Goal: Task Accomplishment & Management: Manage account settings

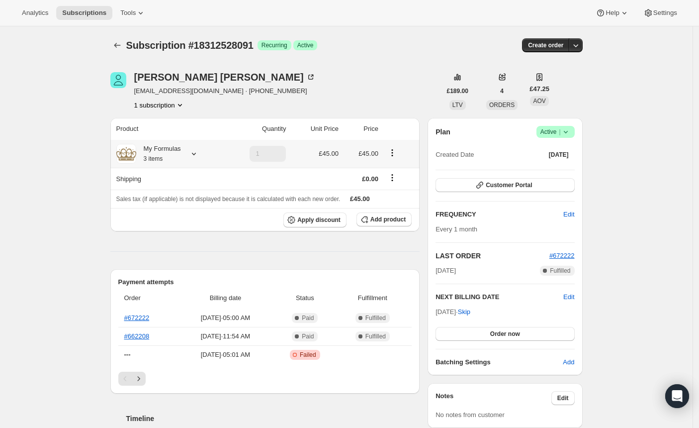
click at [196, 153] on icon at bounding box center [194, 154] width 10 height 10
click at [71, 150] on div "Subscription #18312528091. This page is ready Subscription #18312528091 Success…" at bounding box center [346, 427] width 692 height 802
click at [480, 334] on button "Order now" at bounding box center [504, 334] width 139 height 14
click at [462, 332] on button "Click to confirm" at bounding box center [504, 334] width 139 height 14
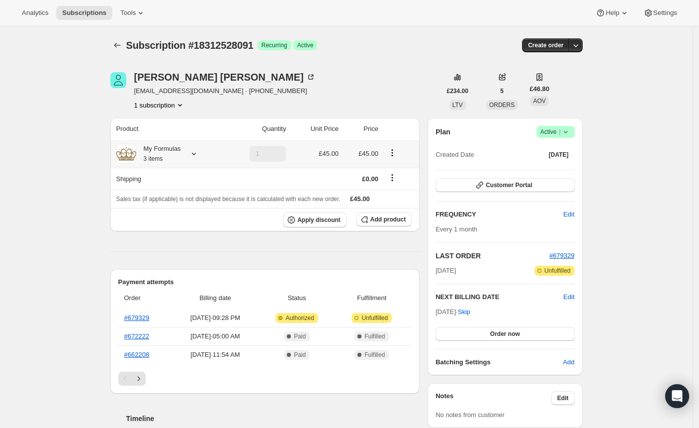
click at [199, 158] on icon at bounding box center [194, 154] width 10 height 10
click at [72, 145] on div "Subscription #18312528091. This page is ready Subscription #18312528091 Success…" at bounding box center [346, 422] width 692 height 792
click at [495, 184] on span "Customer Portal" at bounding box center [509, 185] width 46 height 8
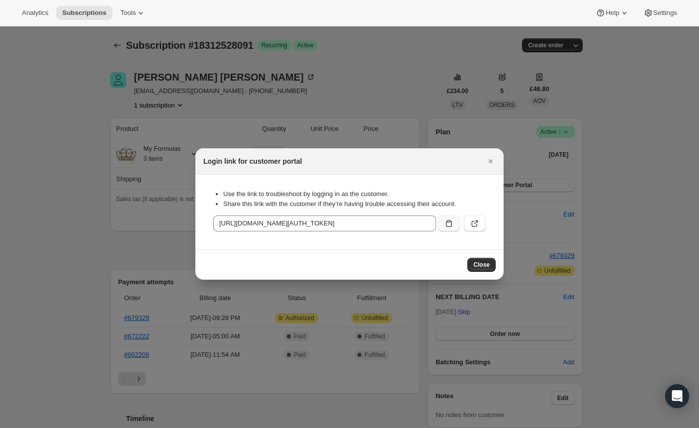
click at [449, 221] on icon ":r1i:" at bounding box center [449, 223] width 10 height 10
click at [490, 160] on icon "Close" at bounding box center [491, 161] width 4 height 4
